Goal: Transaction & Acquisition: Download file/media

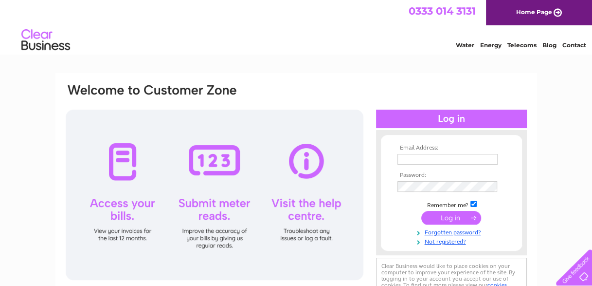
type input "[PERSON_NAME][EMAIL_ADDRESS][PERSON_NAME][DOMAIN_NAME]"
click at [458, 217] on input "submit" at bounding box center [451, 218] width 60 height 14
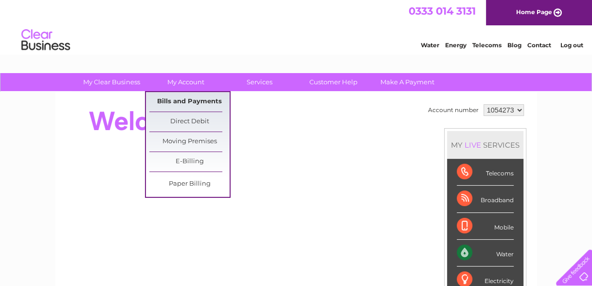
click at [181, 98] on link "Bills and Payments" at bounding box center [189, 101] width 80 height 19
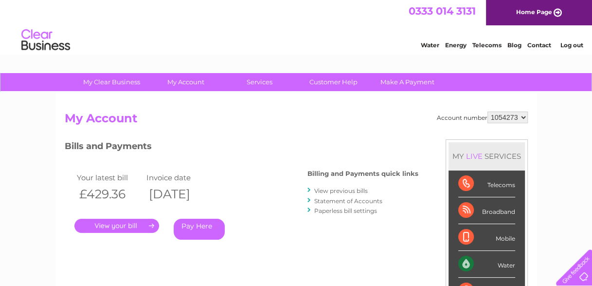
click at [114, 226] on link "." at bounding box center [116, 225] width 85 height 14
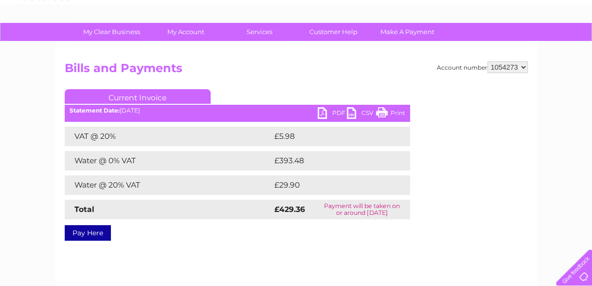
scroll to position [51, 0]
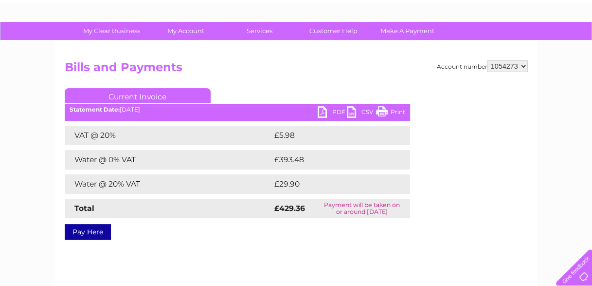
click at [350, 112] on link "CSV" at bounding box center [361, 113] width 29 height 14
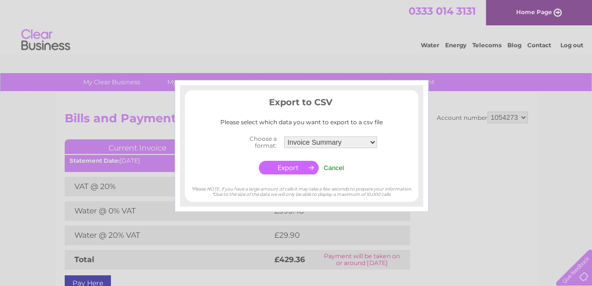
click at [327, 165] on input "Cancel" at bounding box center [334, 167] width 20 height 7
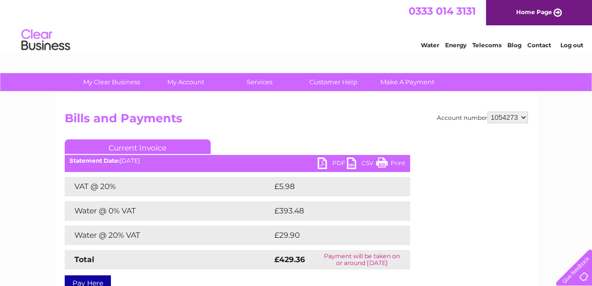
click at [324, 162] on link "PDF" at bounding box center [332, 164] width 29 height 14
